Goal: Transaction & Acquisition: Obtain resource

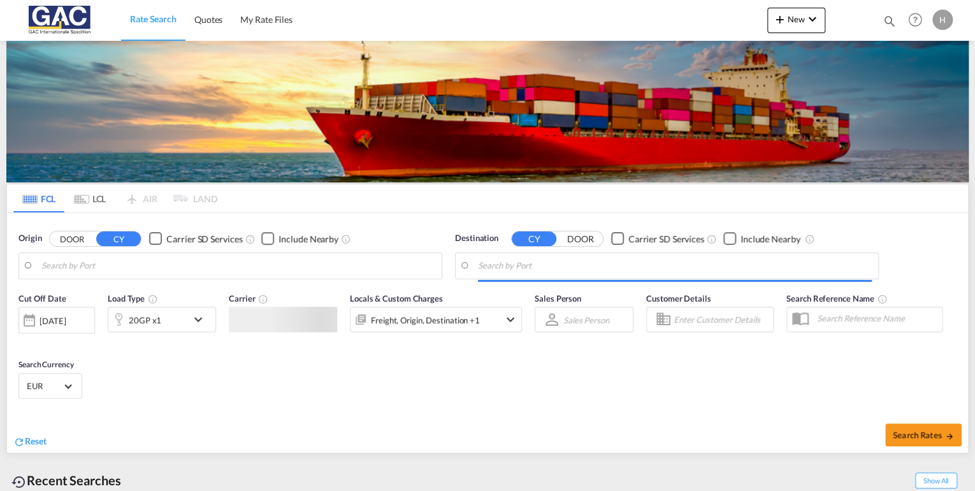
type input "[GEOGRAPHIC_DATA], DEBRV"
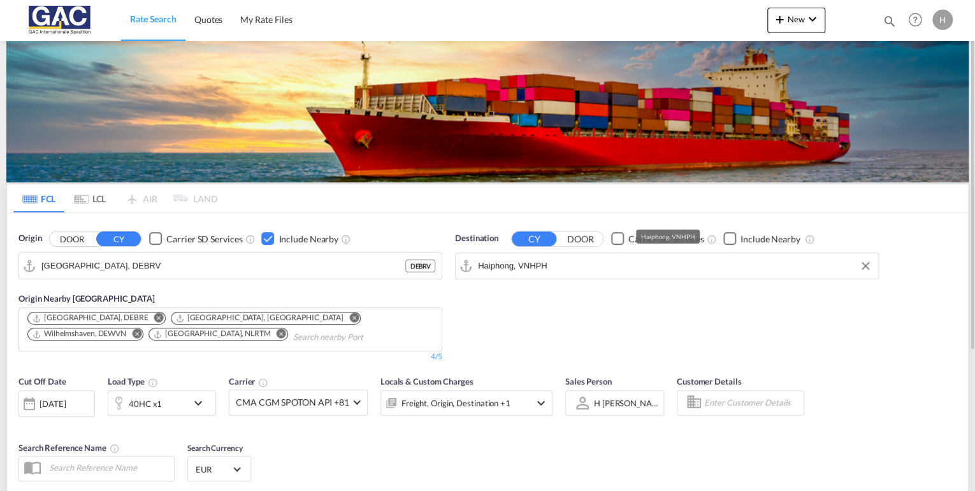
click at [642, 268] on input "Haiphong, VNHPH" at bounding box center [675, 265] width 394 height 19
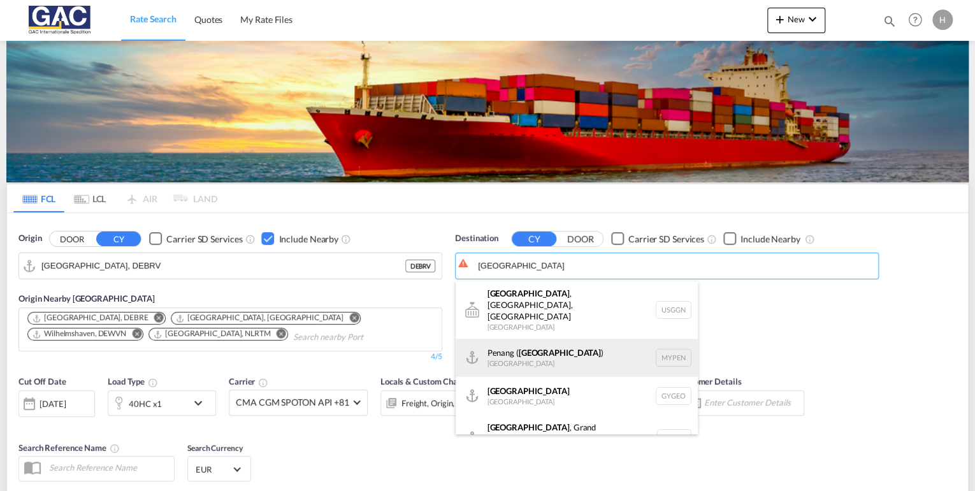
scroll to position [51, 0]
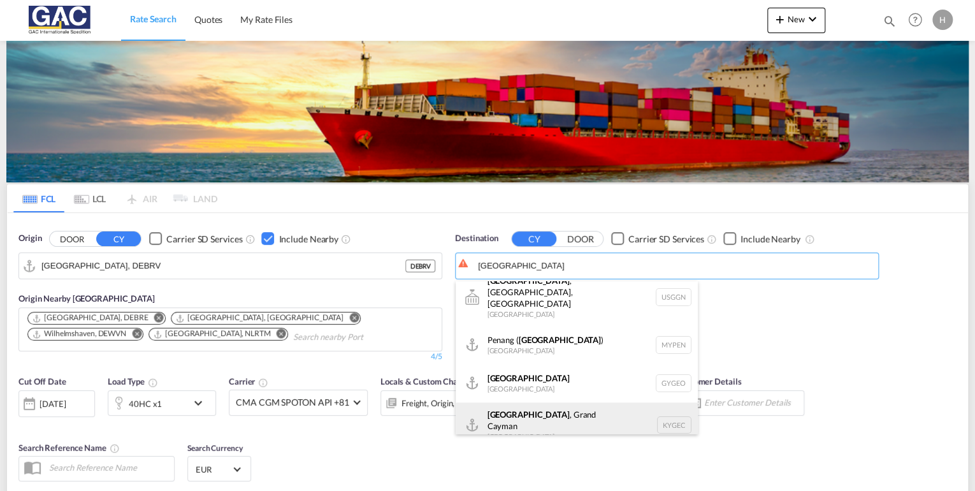
click at [561, 404] on div "[GEOGRAPHIC_DATA] , [GEOGRAPHIC_DATA] KYGEC" at bounding box center [577, 425] width 242 height 46
type input "[GEOGRAPHIC_DATA], [GEOGRAPHIC_DATA], [GEOGRAPHIC_DATA]"
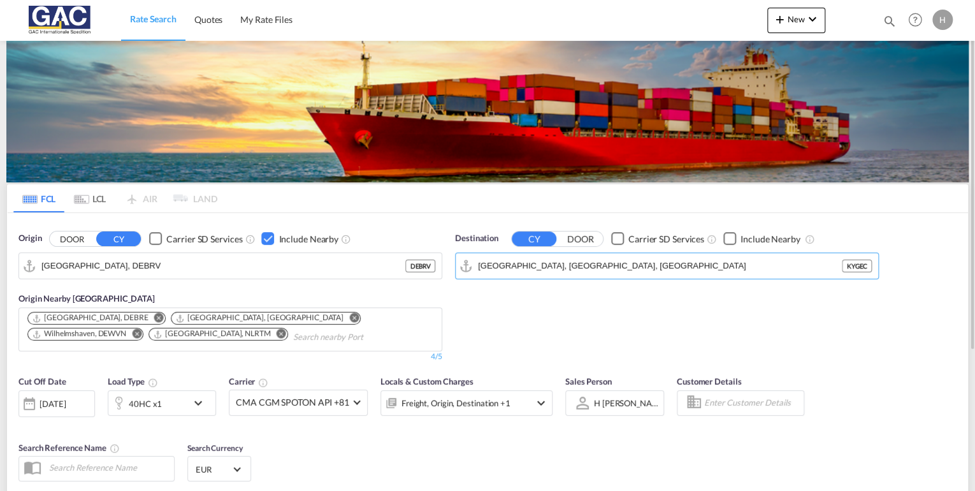
click at [732, 236] on div "Checkbox No Ink" at bounding box center [729, 238] width 13 height 13
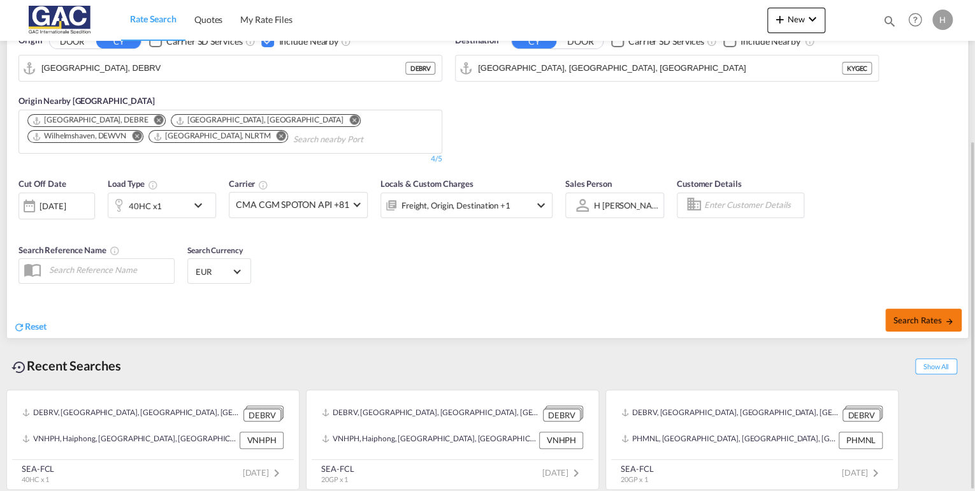
click at [933, 312] on button "Search Rates" at bounding box center [923, 319] width 76 height 23
type input "DEBRV to KYGEC / [DATE]"
